Goal: Information Seeking & Learning: Learn about a topic

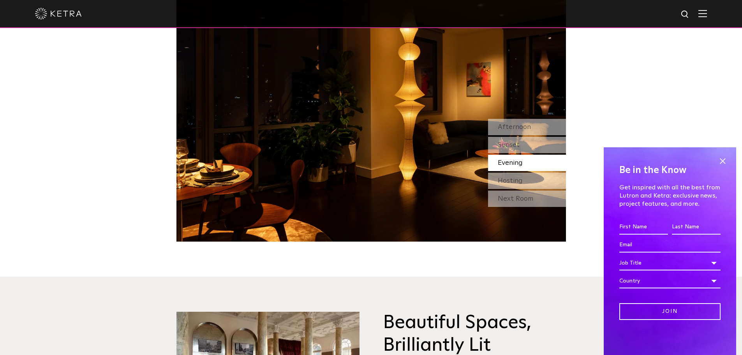
scroll to position [818, 0]
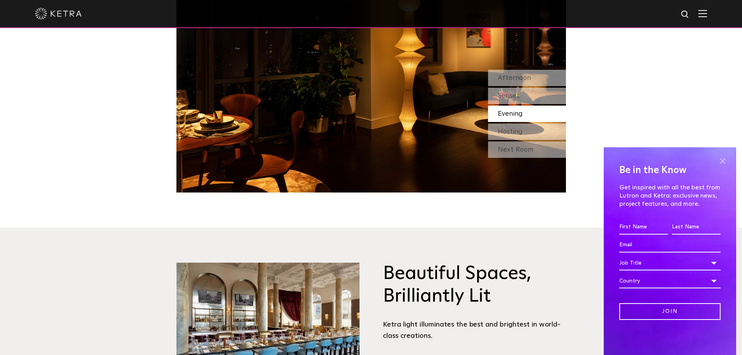
click at [720, 159] on span at bounding box center [723, 161] width 12 height 12
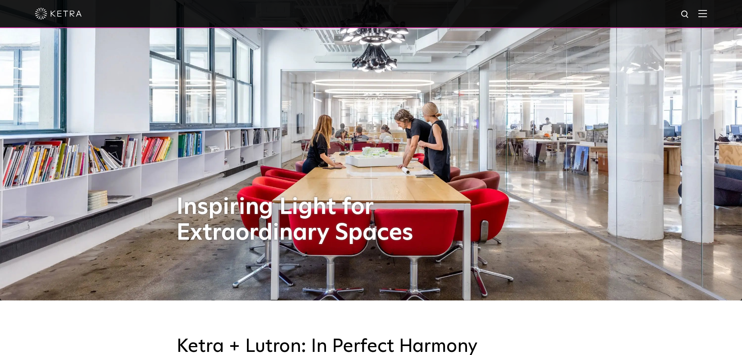
scroll to position [0, 0]
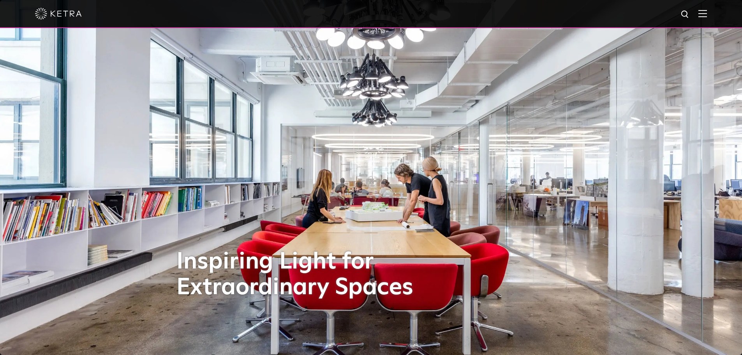
click at [707, 11] on img at bounding box center [703, 13] width 9 height 7
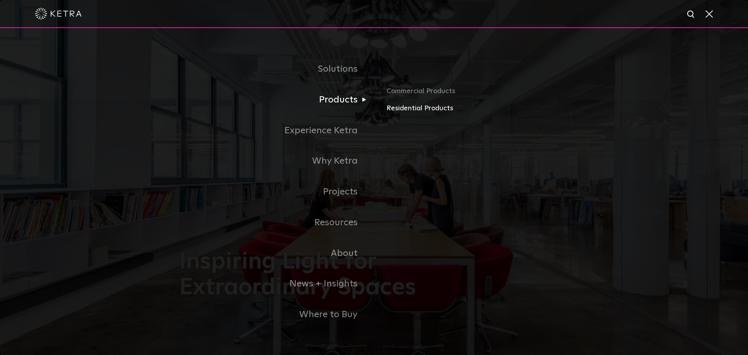
click at [433, 109] on link "Residential Products" at bounding box center [477, 108] width 182 height 11
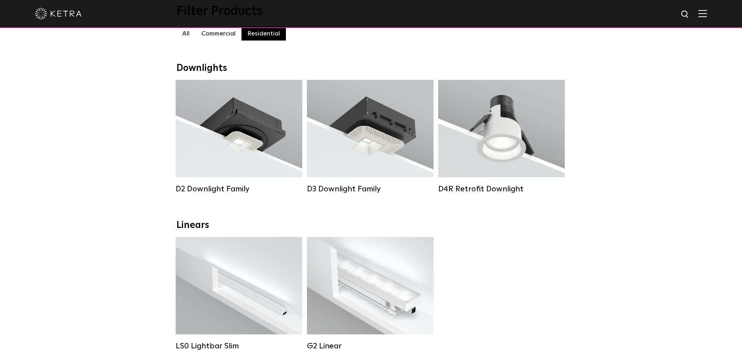
scroll to position [117, 0]
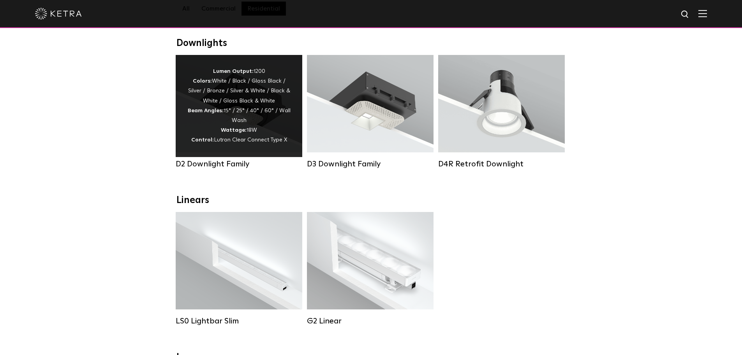
click at [210, 168] on div "D2 Downlight Family" at bounding box center [239, 163] width 127 height 9
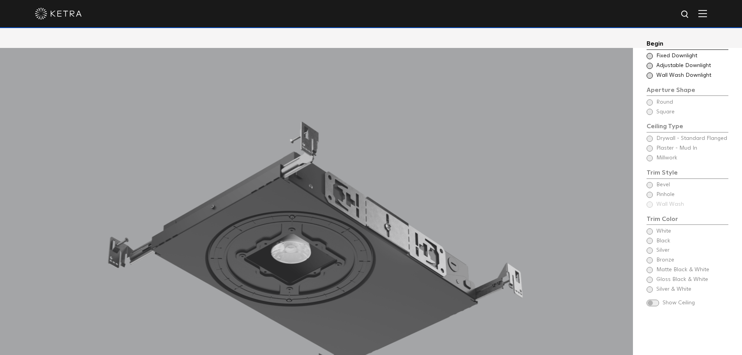
scroll to position [701, 0]
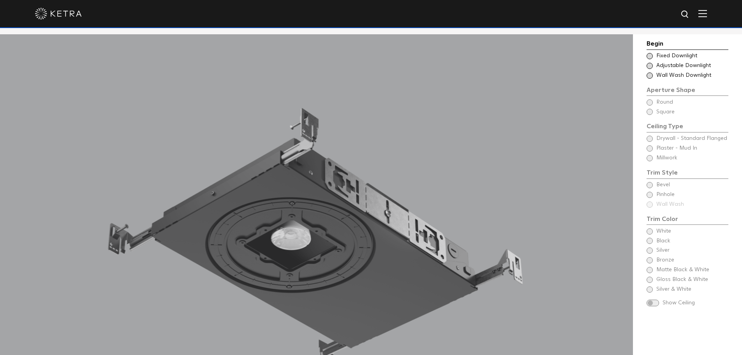
click at [651, 55] on span at bounding box center [650, 56] width 6 height 6
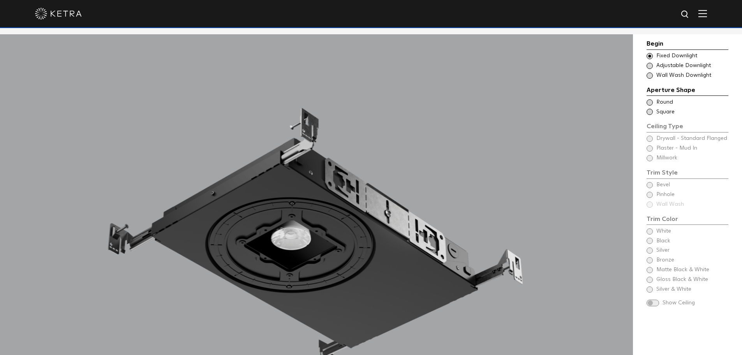
click at [649, 112] on span at bounding box center [650, 112] width 6 height 6
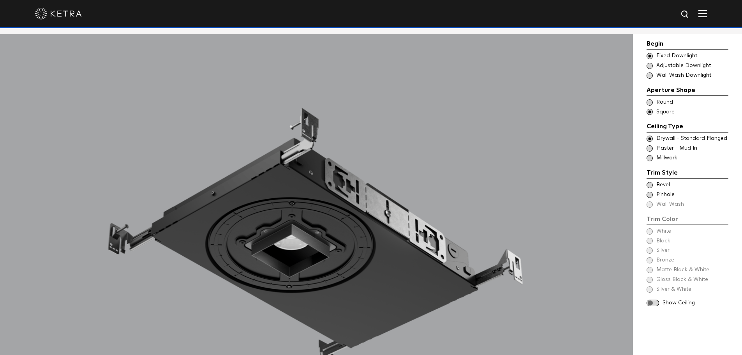
click at [651, 185] on span at bounding box center [650, 185] width 6 height 6
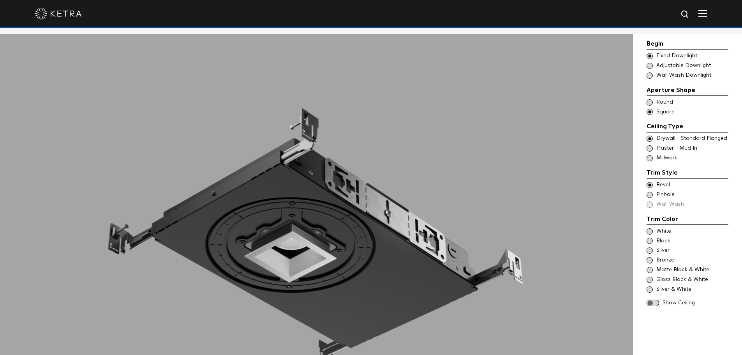
click at [649, 196] on span at bounding box center [650, 195] width 6 height 6
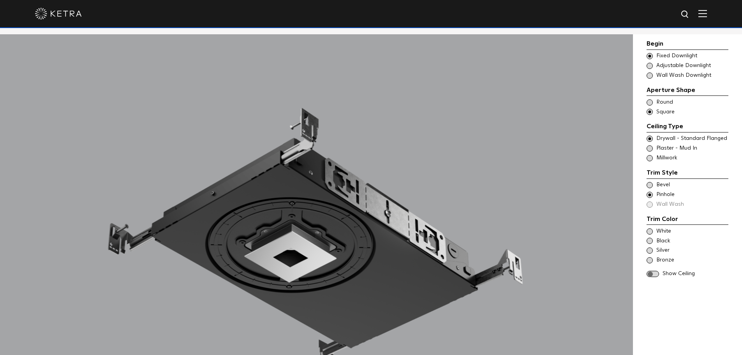
click at [652, 184] on span at bounding box center [650, 185] width 6 height 6
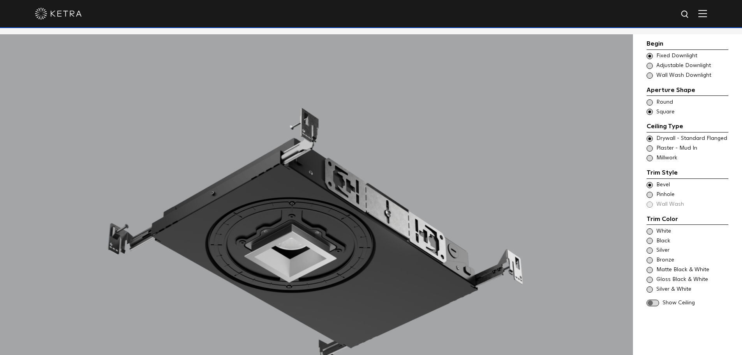
click at [647, 268] on span at bounding box center [650, 270] width 6 height 6
click at [648, 241] on span at bounding box center [650, 241] width 6 height 6
click at [649, 278] on span at bounding box center [650, 280] width 6 height 6
click at [650, 242] on span at bounding box center [650, 241] width 6 height 6
